Goal: Information Seeking & Learning: Learn about a topic

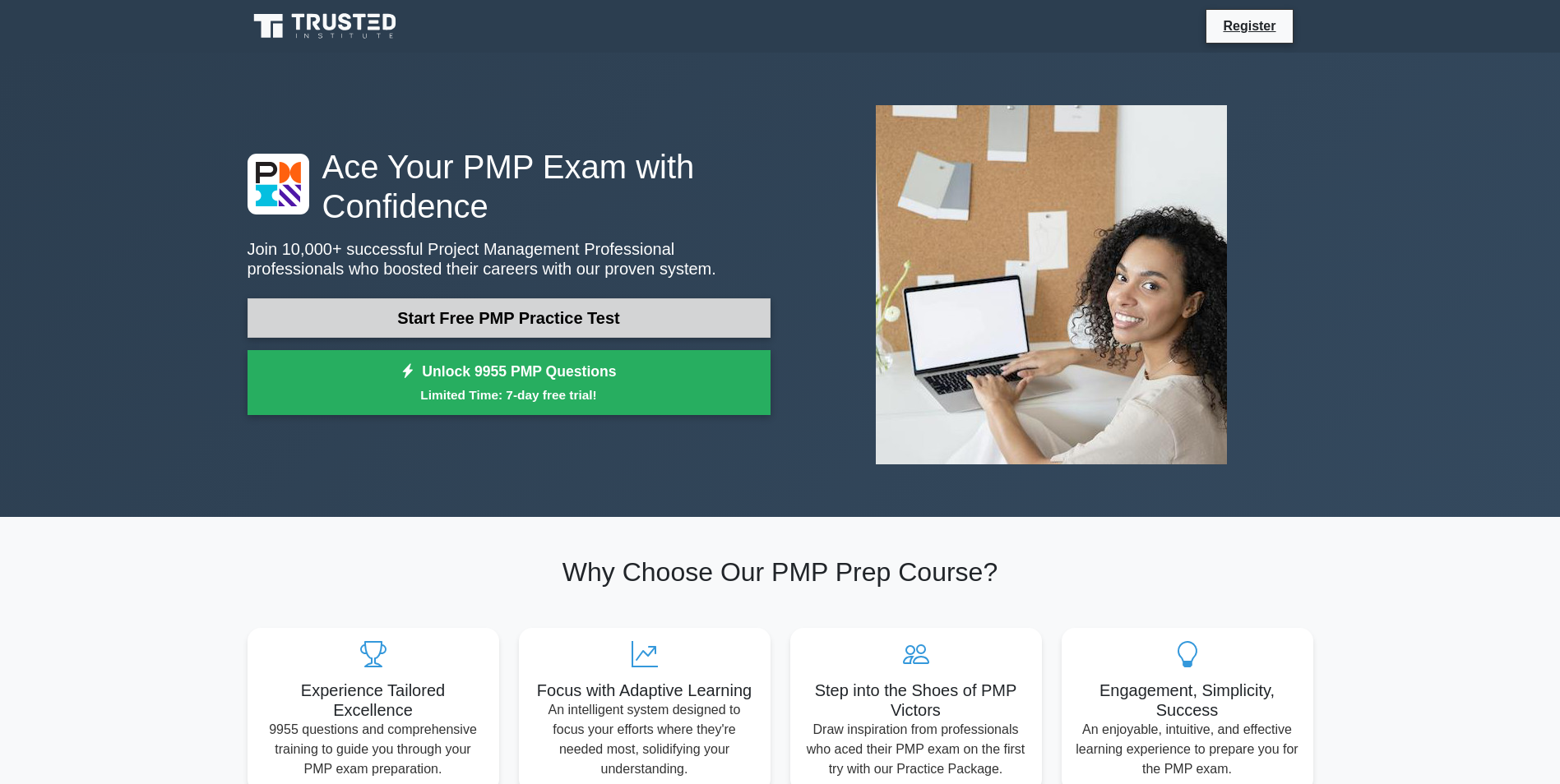
click at [526, 321] on link "Start Free PMP Practice Test" at bounding box center [509, 318] width 524 height 39
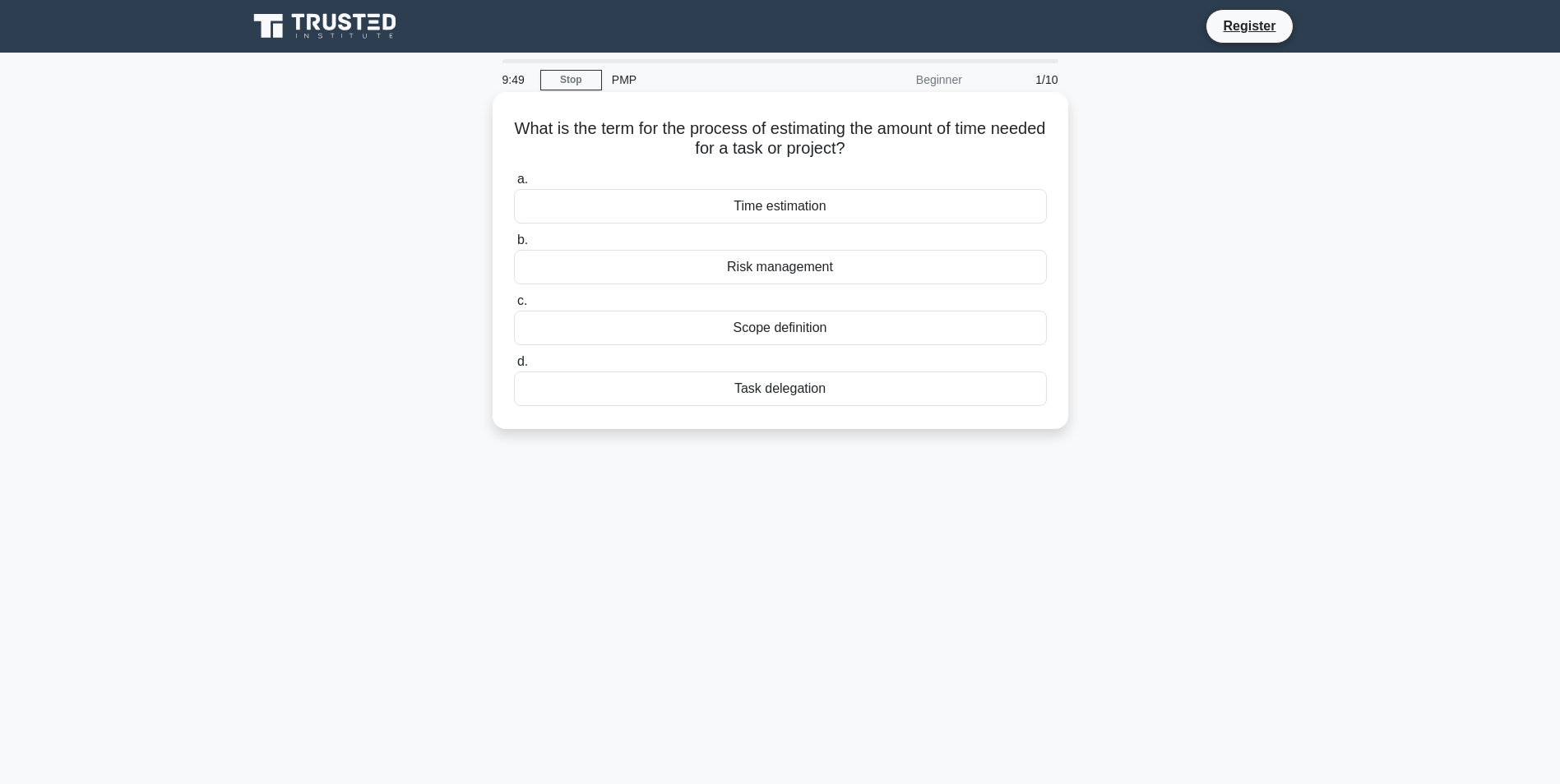
click at [782, 204] on div "Time estimation" at bounding box center [780, 206] width 533 height 34
click at [514, 185] on input "a. Time estimation" at bounding box center [514, 179] width 0 height 10
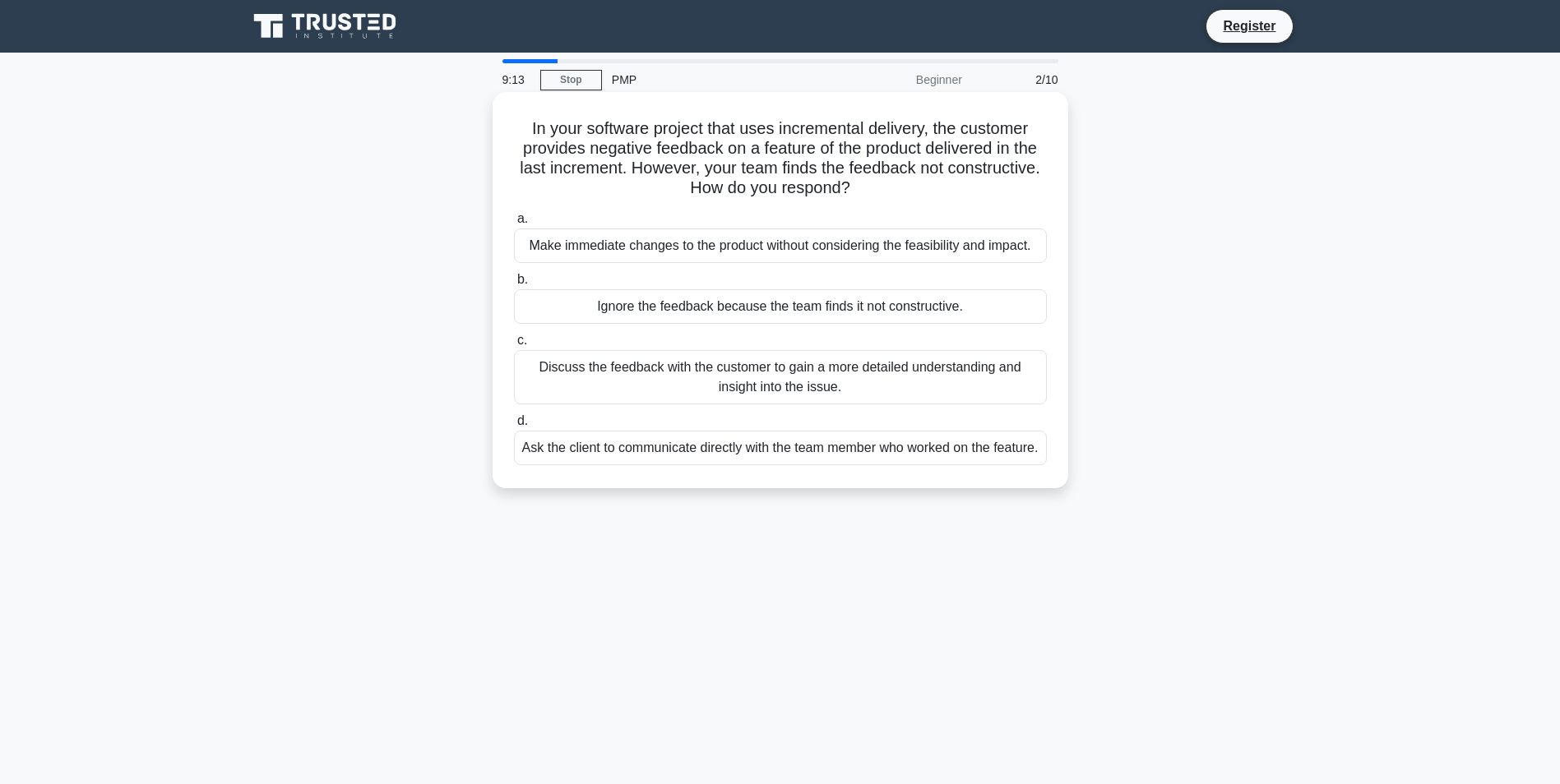
click at [632, 382] on div "Discuss the feedback with the customer to gain a more detailed understanding an…" at bounding box center [780, 377] width 533 height 54
click at [514, 346] on input "c. Discuss the feedback with the customer to gain a more detailed understanding…" at bounding box center [514, 340] width 0 height 10
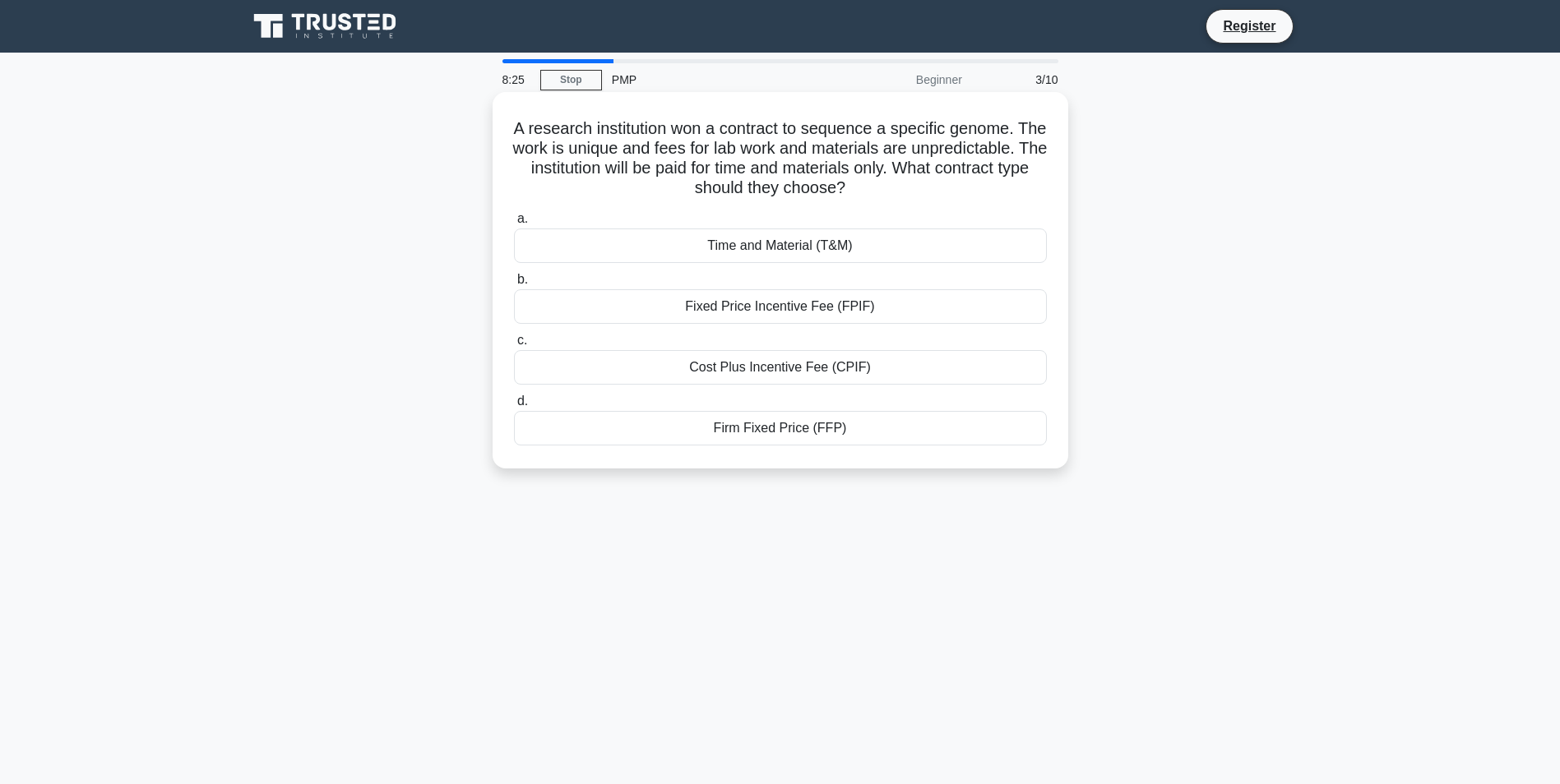
click at [785, 246] on div "Time and Material (T&M)" at bounding box center [780, 245] width 533 height 34
click at [514, 224] on input "a. Time and Material (T&M)" at bounding box center [514, 219] width 0 height 10
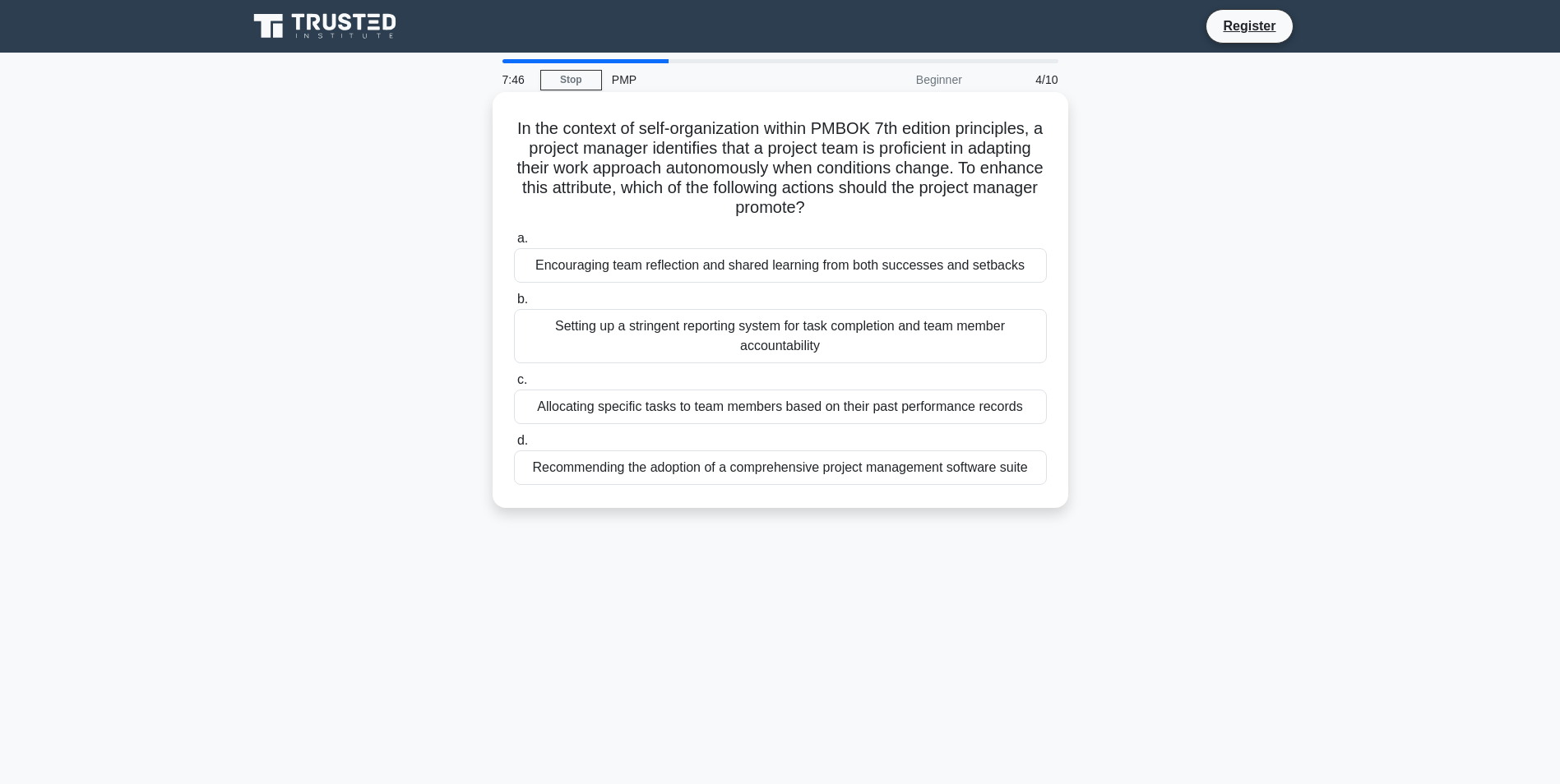
click at [748, 270] on div "Encouraging team reflection and shared learning from both successes and setbacks" at bounding box center [780, 265] width 533 height 34
click at [514, 244] on input "a. Encouraging team reflection and shared learning from both successes and setb…" at bounding box center [514, 239] width 0 height 10
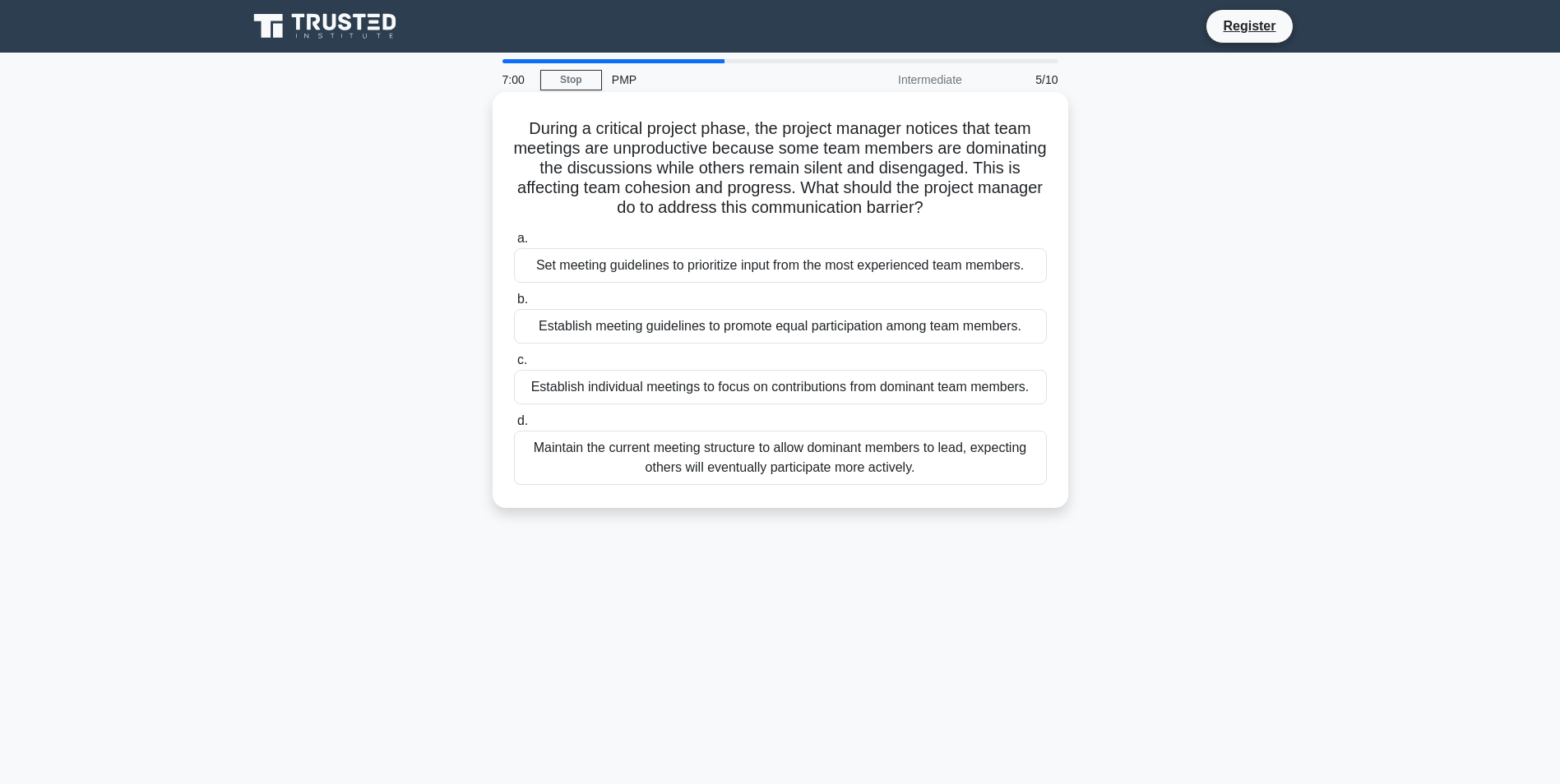
click at [629, 326] on div "Establish meeting guidelines to promote equal participation among team members." at bounding box center [780, 326] width 533 height 34
click at [514, 305] on input "b. Establish meeting guidelines to promote equal participation among team membe…" at bounding box center [514, 299] width 0 height 10
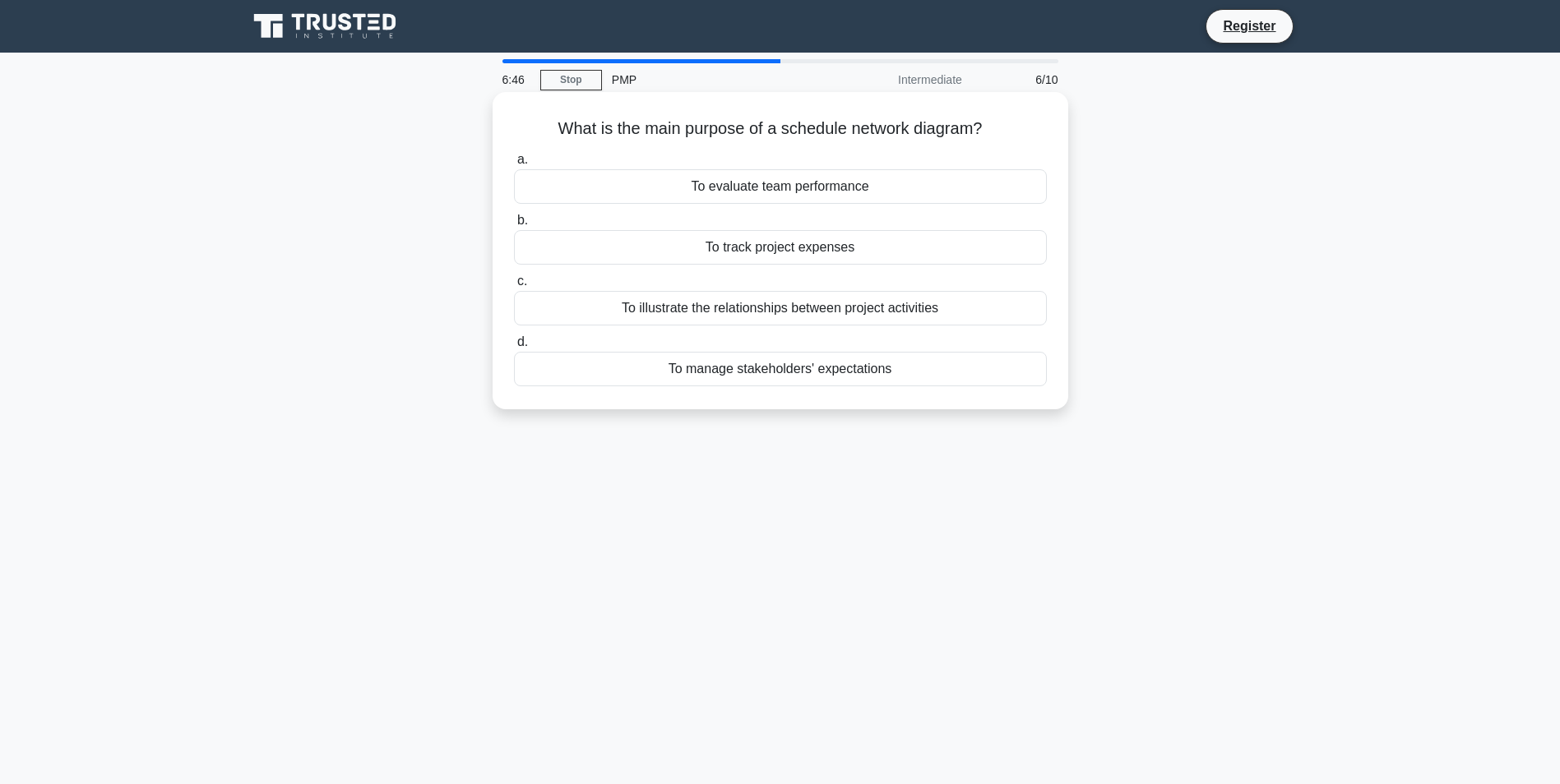
drag, startPoint x: 547, startPoint y: 126, endPoint x: 913, endPoint y: 402, distance: 458.4
click at [913, 402] on div "What is the main purpose of a schedule network diagram? .spinner_0XTQ{transform…" at bounding box center [780, 251] width 563 height 304
copy div "What is the main purpose of a schedule network diagram? .spinner_0XTQ{transform…"
click at [719, 449] on div "6:13 Stop PMP Intermediate 6/10 What is the main purpose of a schedule network …" at bounding box center [781, 470] width 1086 height 822
click at [719, 310] on div "To illustrate the relationships between project activities" at bounding box center [780, 308] width 533 height 34
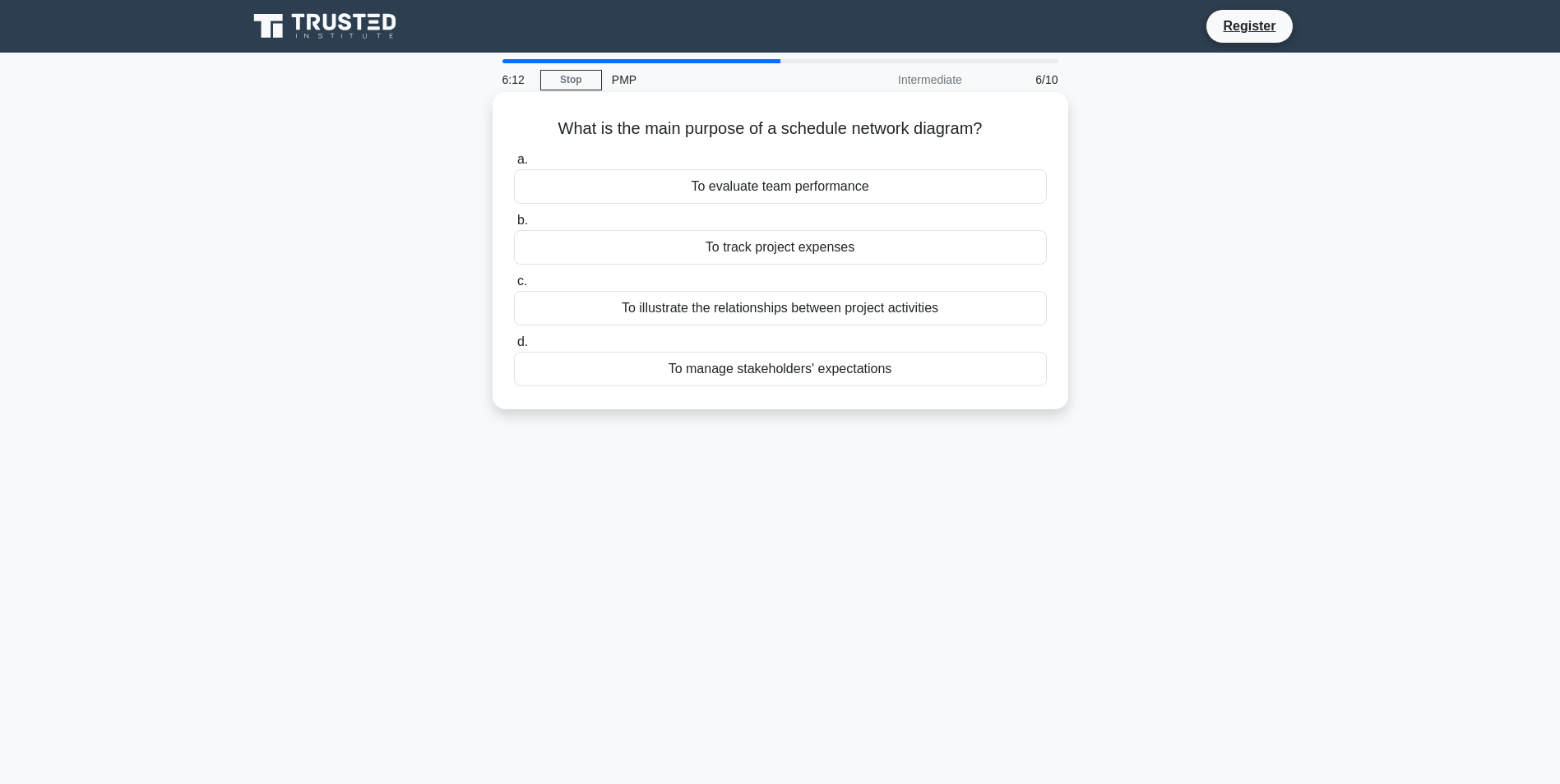
click at [514, 287] on input "c. To illustrate the relationships between project activities" at bounding box center [514, 282] width 0 height 10
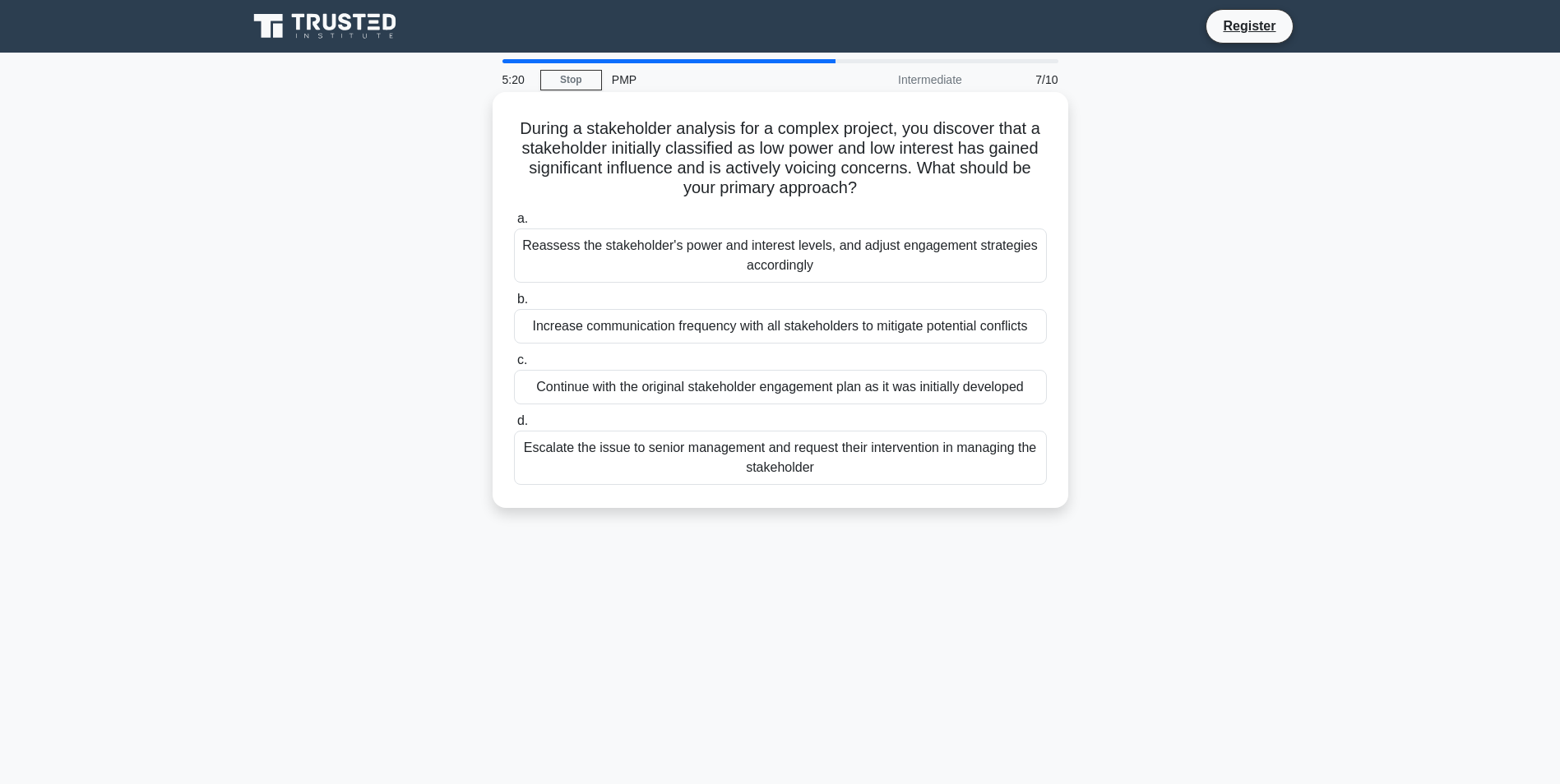
click at [829, 252] on div "Reassess the stakeholder's power and interest levels, and adjust engagement str…" at bounding box center [780, 256] width 533 height 54
click at [514, 224] on input "a. Reassess the stakeholder's power and interest levels, and adjust engagement …" at bounding box center [514, 219] width 0 height 10
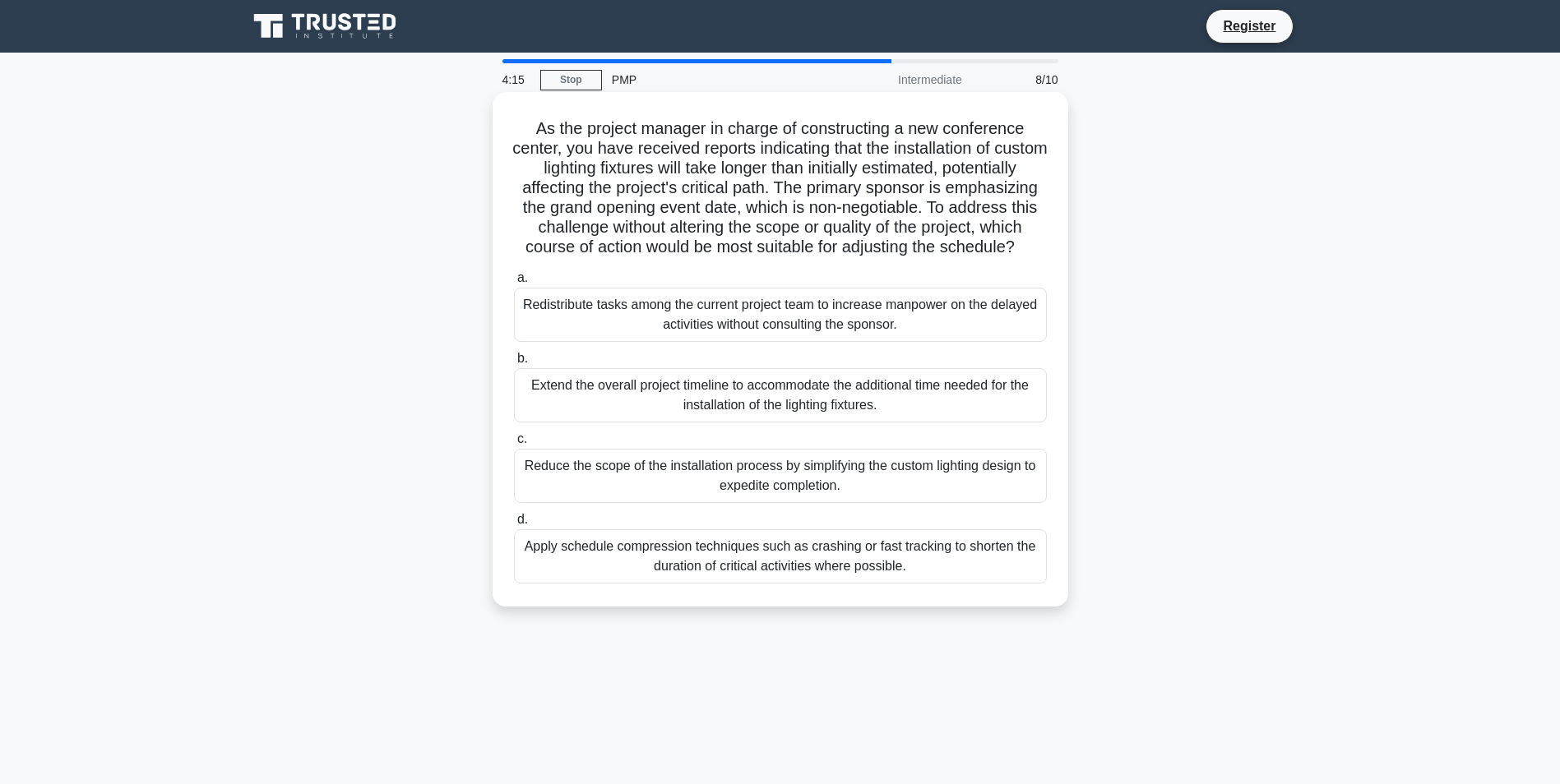
click at [590, 565] on div "Apply schedule compression techniques such as crashing or fast tracking to shor…" at bounding box center [780, 556] width 533 height 54
click at [514, 525] on input "d. Apply schedule compression techniques such as crashing or fast tracking to s…" at bounding box center [514, 520] width 0 height 10
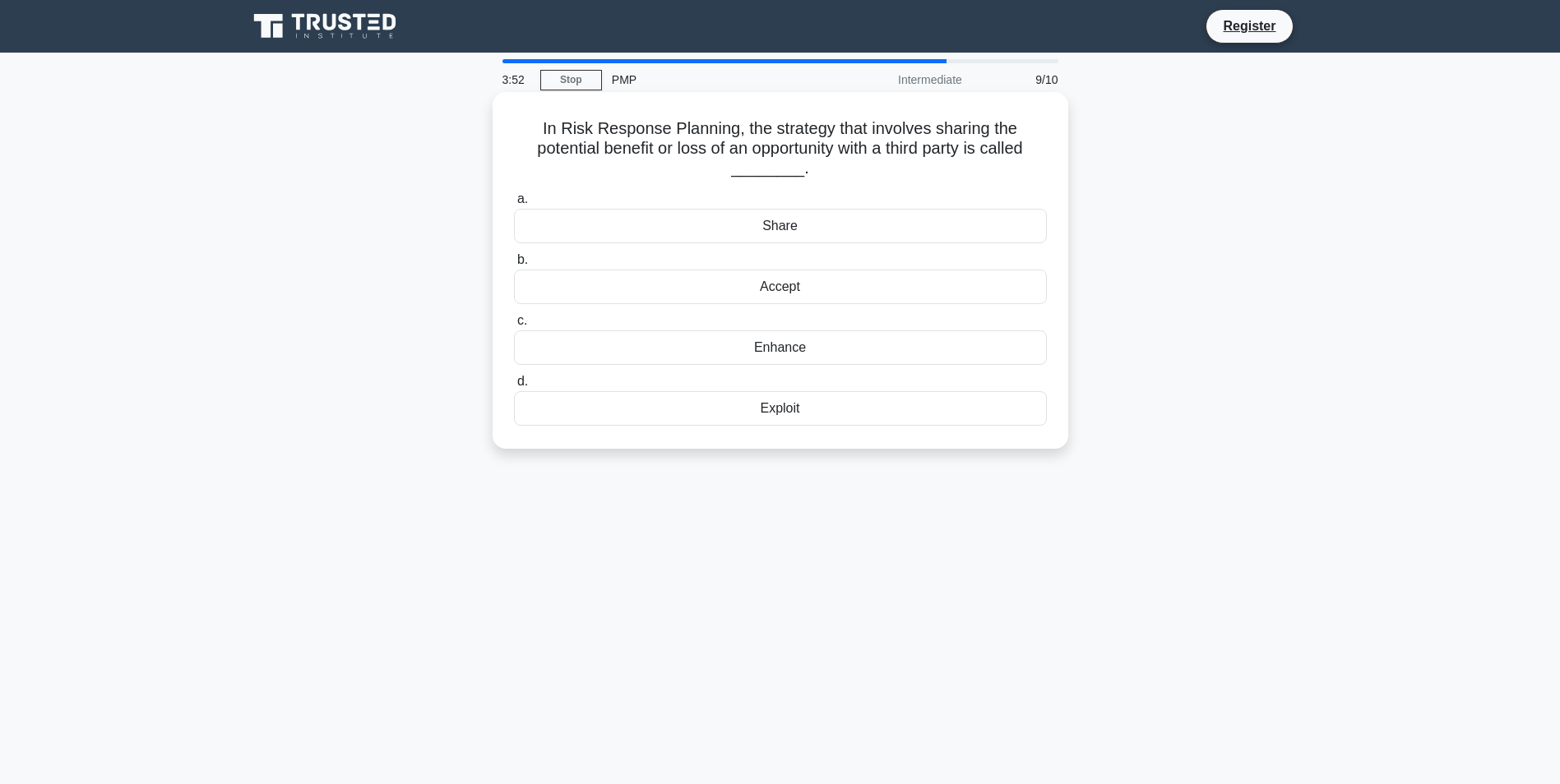
click at [544, 116] on div "In Risk Response Planning, the strategy that involves sharing the potential ben…" at bounding box center [780, 270] width 563 height 344
drag, startPoint x: 536, startPoint y: 118, endPoint x: 868, endPoint y: 440, distance: 462.5
click at [868, 440] on div "In Risk Response Planning, the strategy that involves sharing the potential ben…" at bounding box center [780, 270] width 563 height 344
copy div "In Risk Response Planning, the strategy that involves sharing the potential ben…"
click at [1174, 219] on div "In Risk Response Planning, the strategy that involves sharing the potential ben…" at bounding box center [781, 284] width 1086 height 376
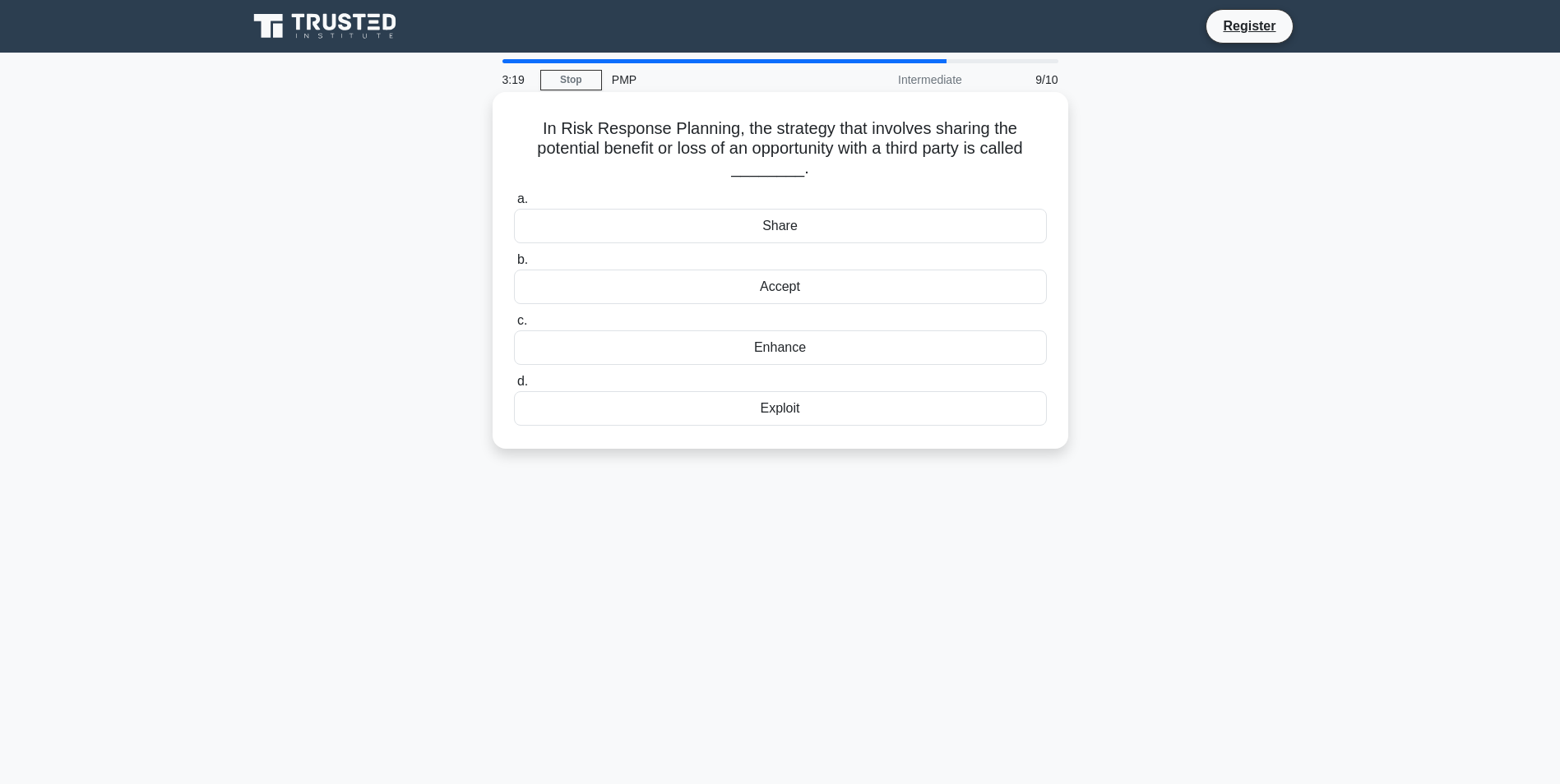
click at [761, 225] on div "Share" at bounding box center [780, 226] width 533 height 34
click at [514, 205] on input "a. Share" at bounding box center [514, 200] width 0 height 10
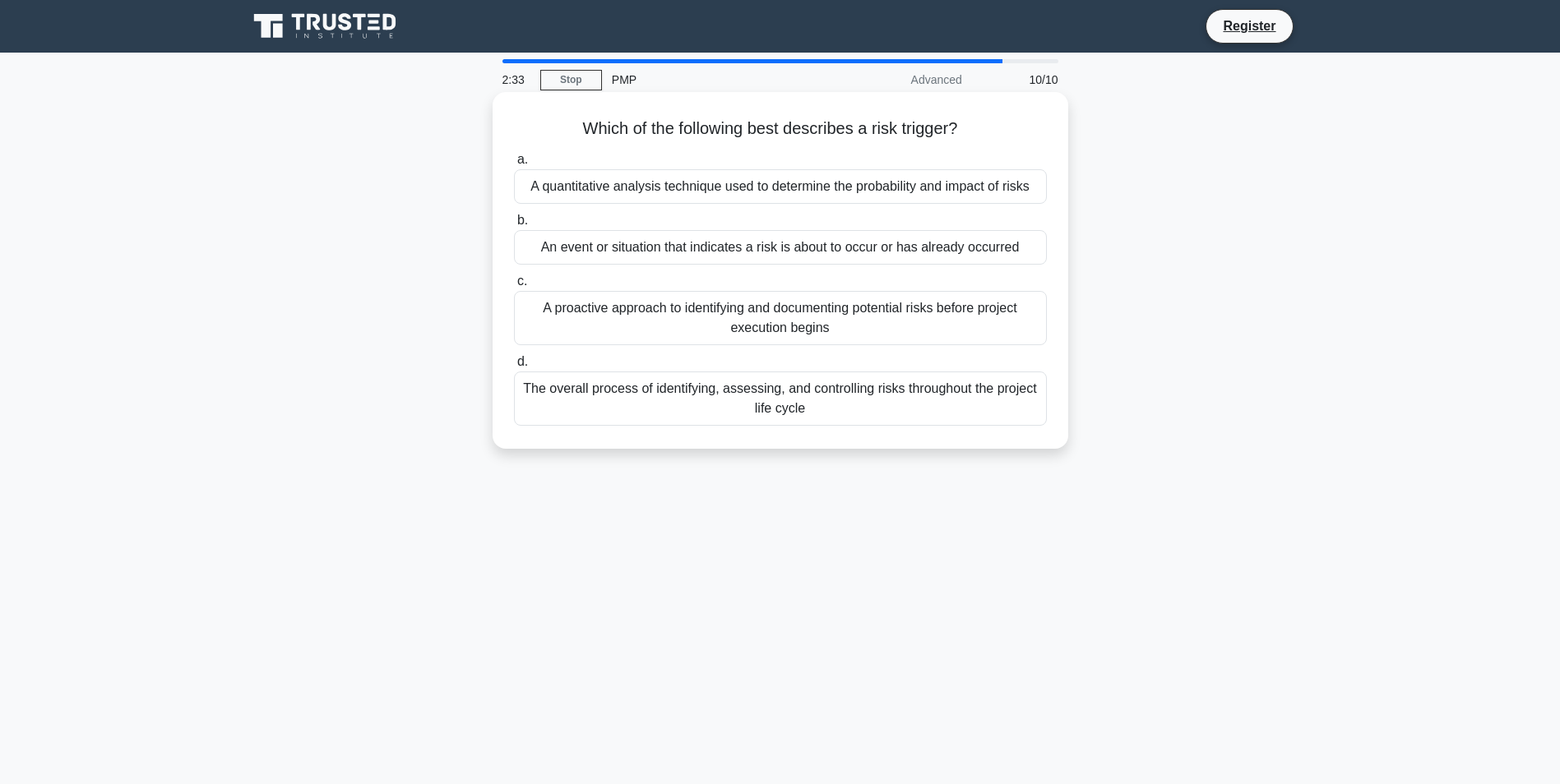
click at [707, 254] on div "An event or situation that indicates a risk is about to occur or has already oc…" at bounding box center [780, 247] width 533 height 34
click at [967, 251] on div "An event or situation that indicates a risk is about to occur or has already oc…" at bounding box center [780, 247] width 533 height 34
click at [514, 226] on input "b. An event or situation that indicates a risk is about to occur or has already…" at bounding box center [514, 220] width 0 height 10
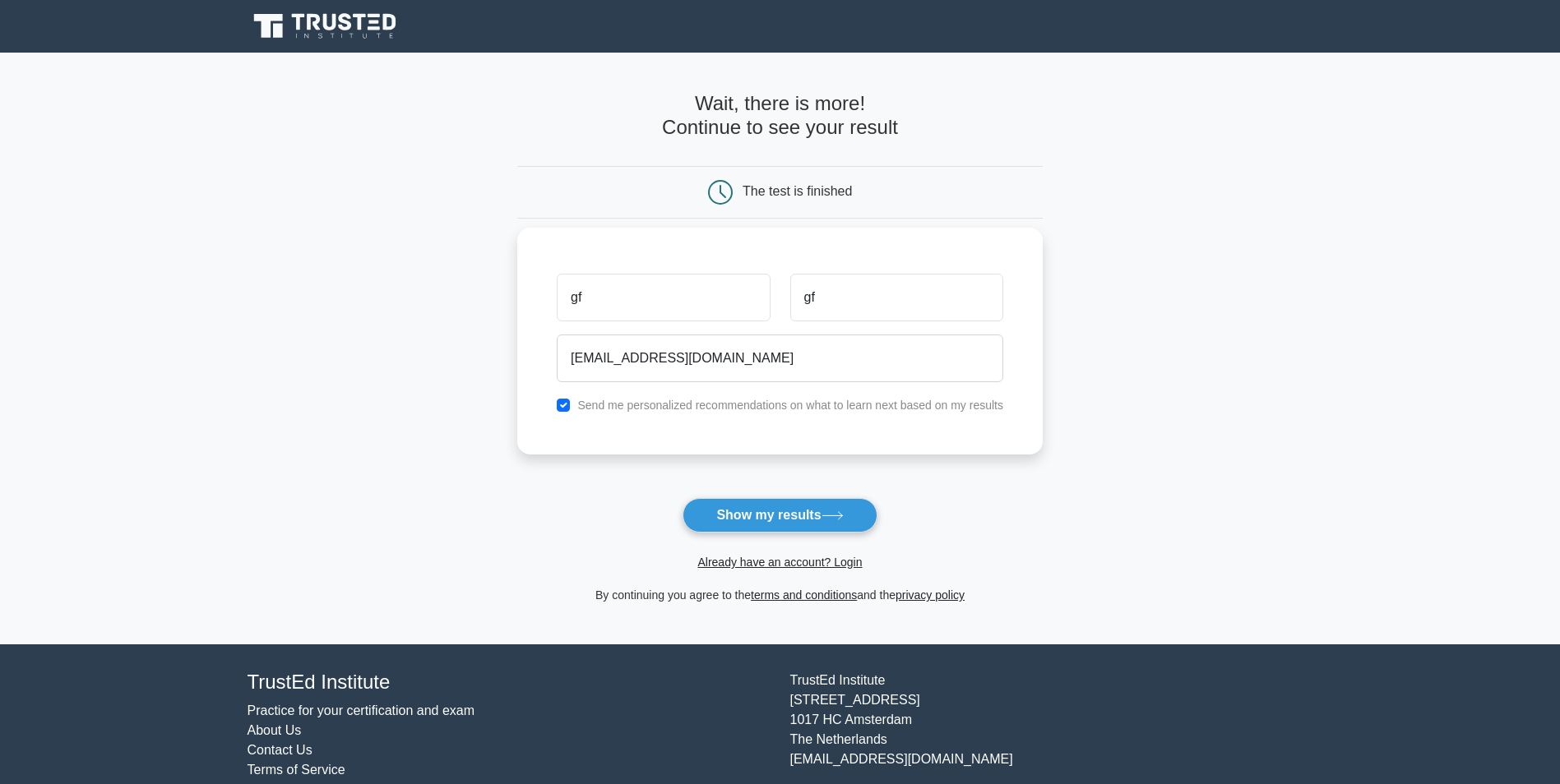
type input "fdfdfd@yahoo.com"
click at [683, 498] on button "Show my results" at bounding box center [780, 514] width 194 height 34
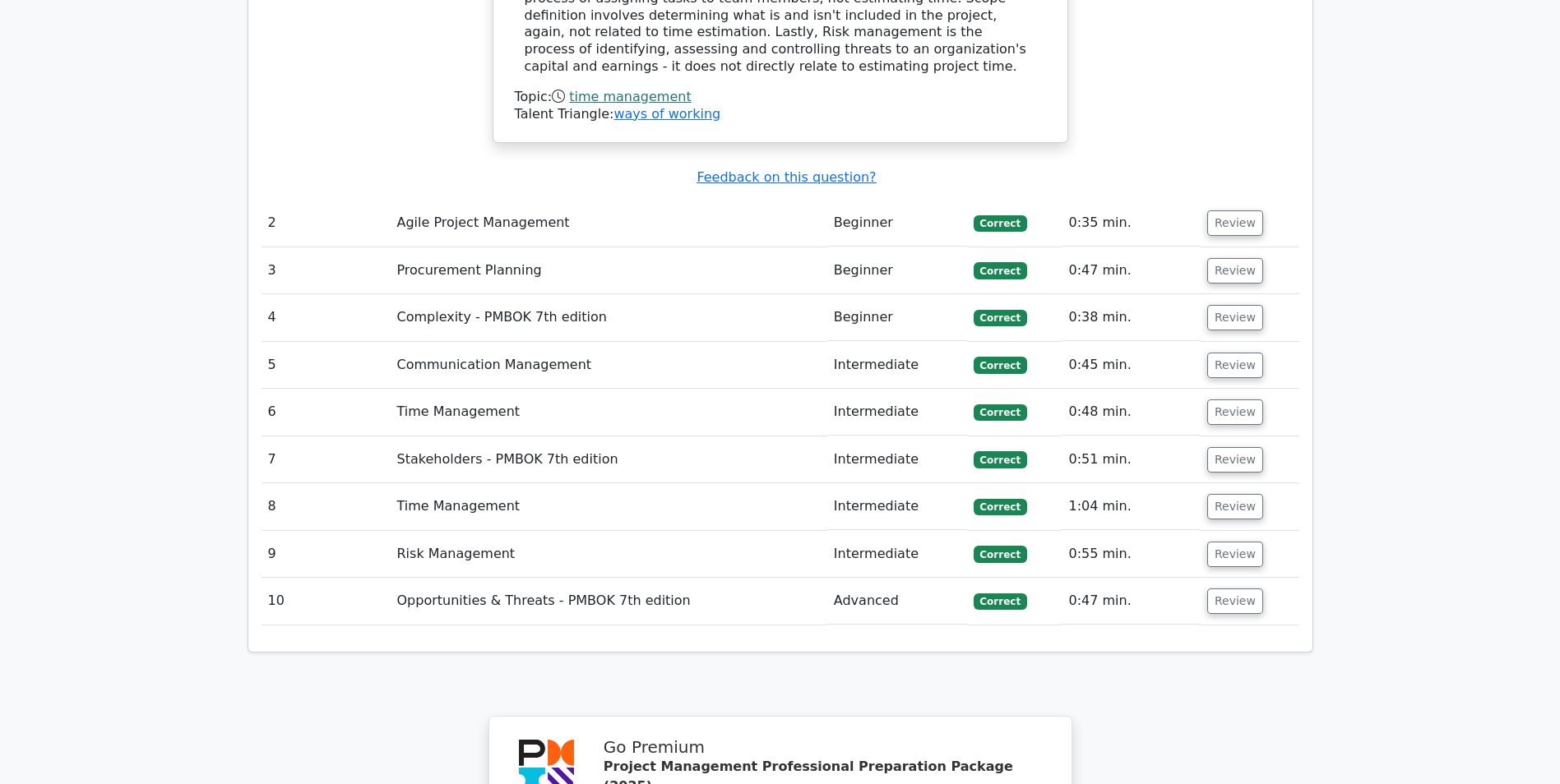
scroll to position [1973, 0]
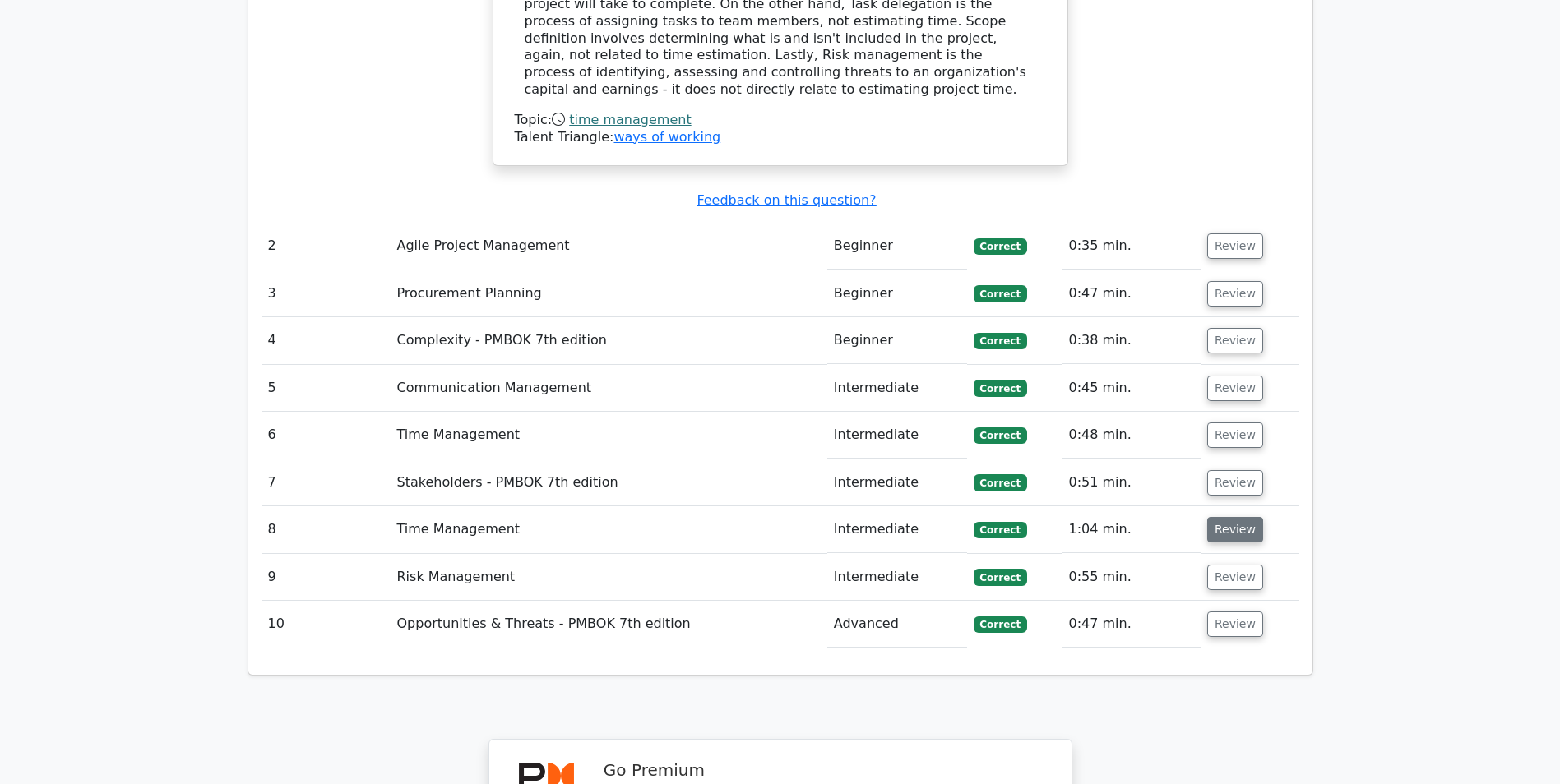
click at [1236, 517] on button "Review" at bounding box center [1235, 529] width 56 height 25
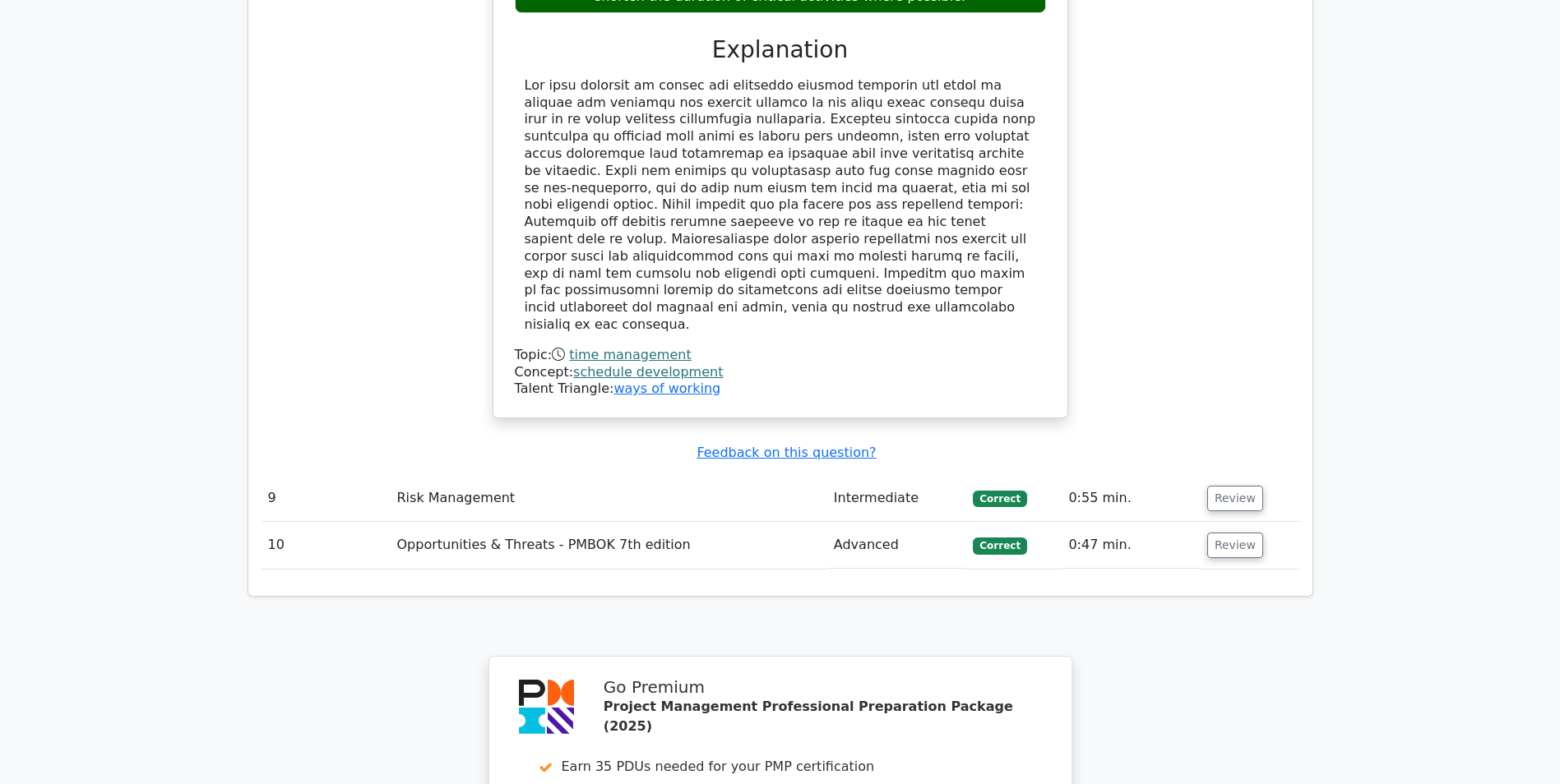
scroll to position [3042, 0]
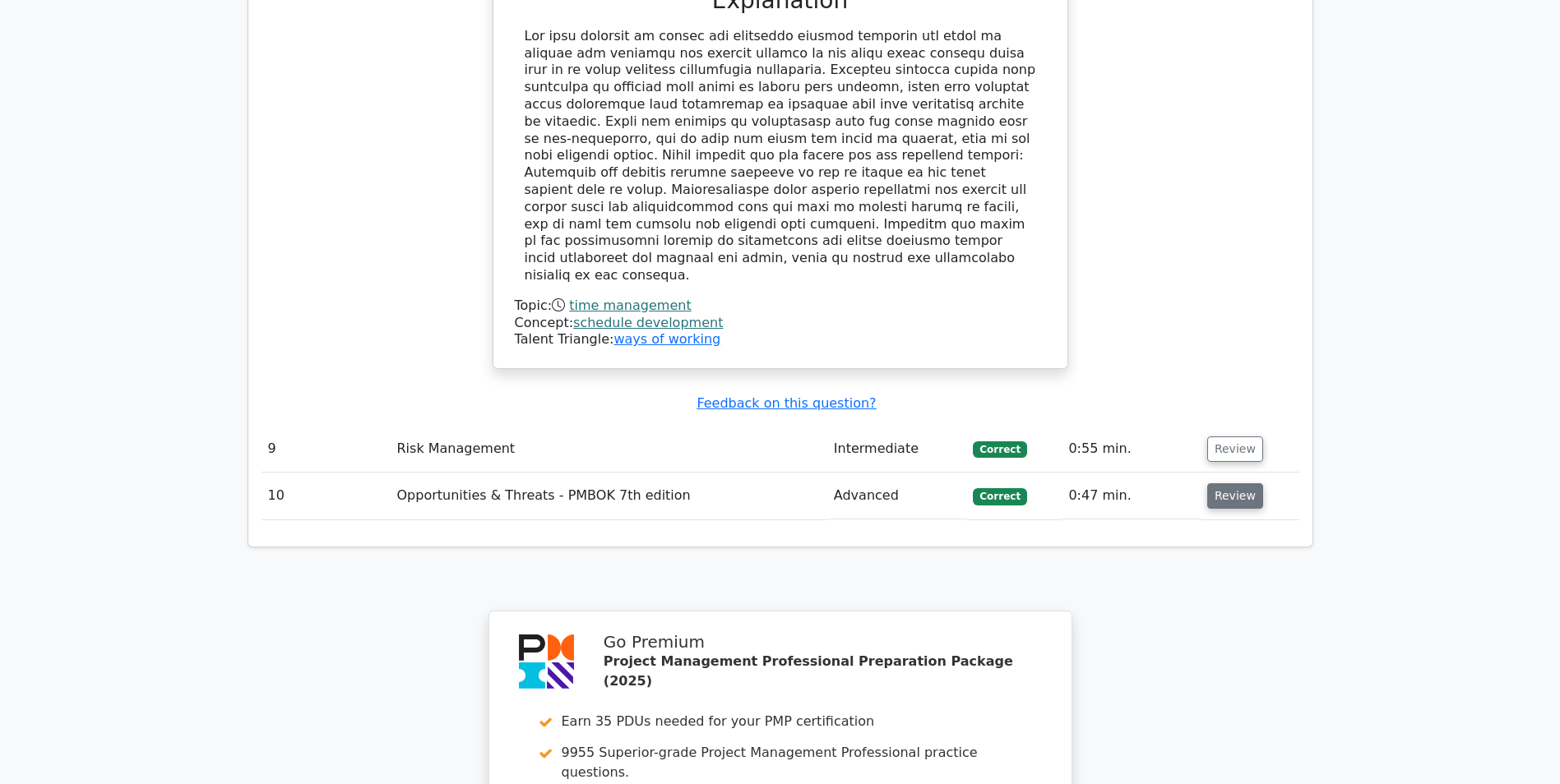
click at [1233, 483] on button "Review" at bounding box center [1235, 495] width 56 height 25
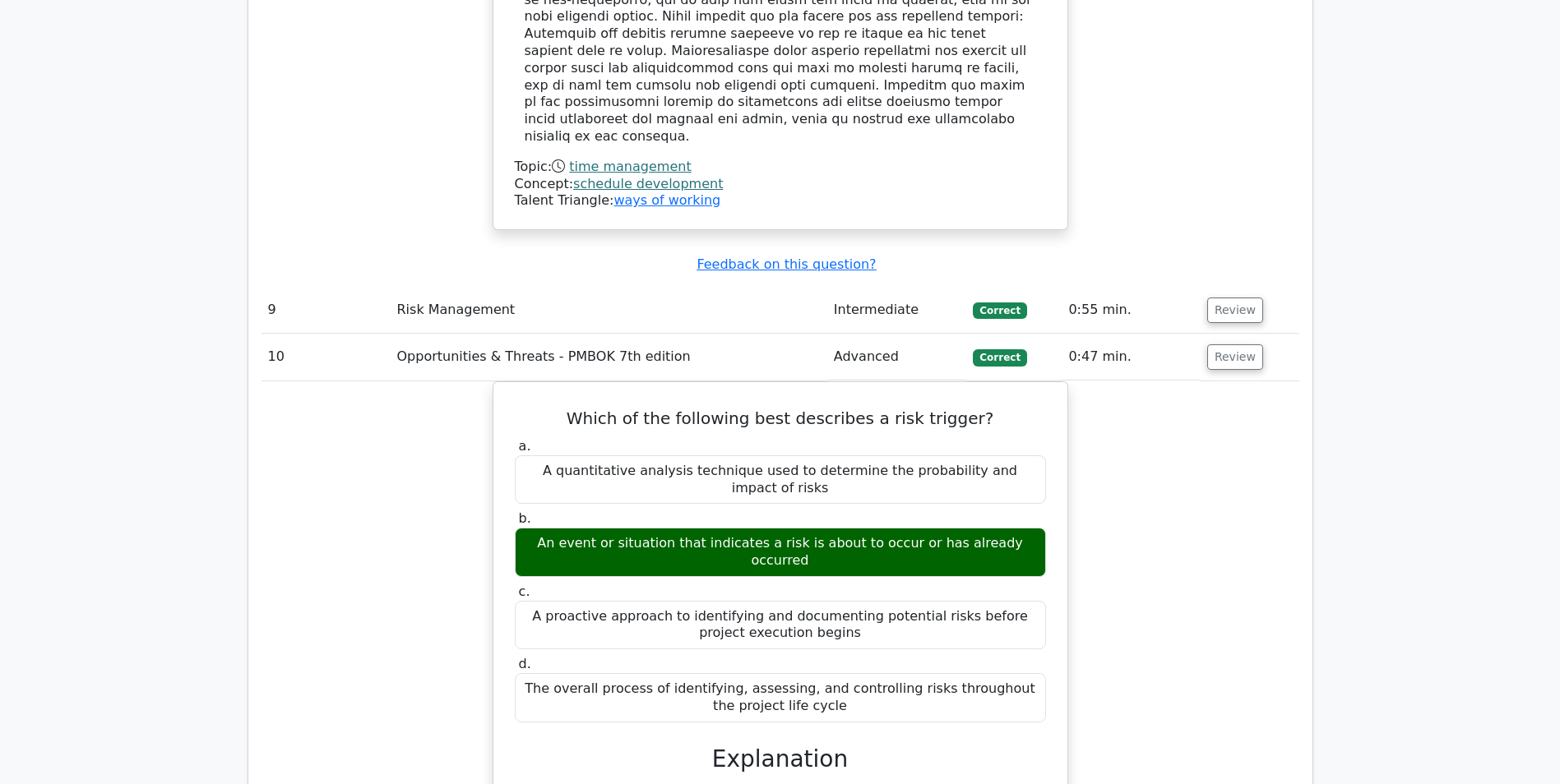
scroll to position [3206, 0]
